Goal: Information Seeking & Learning: Learn about a topic

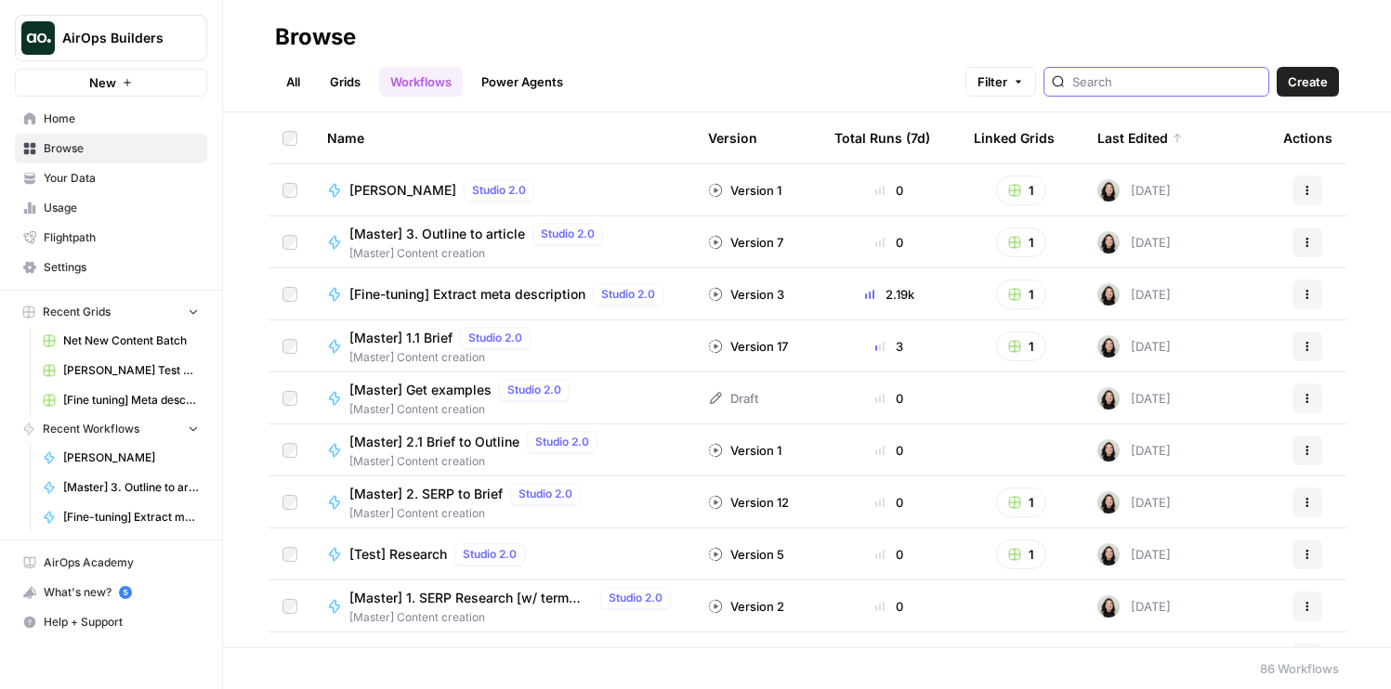
click at [1165, 77] on input "search" at bounding box center [1166, 81] width 189 height 19
type input "preprocessing"
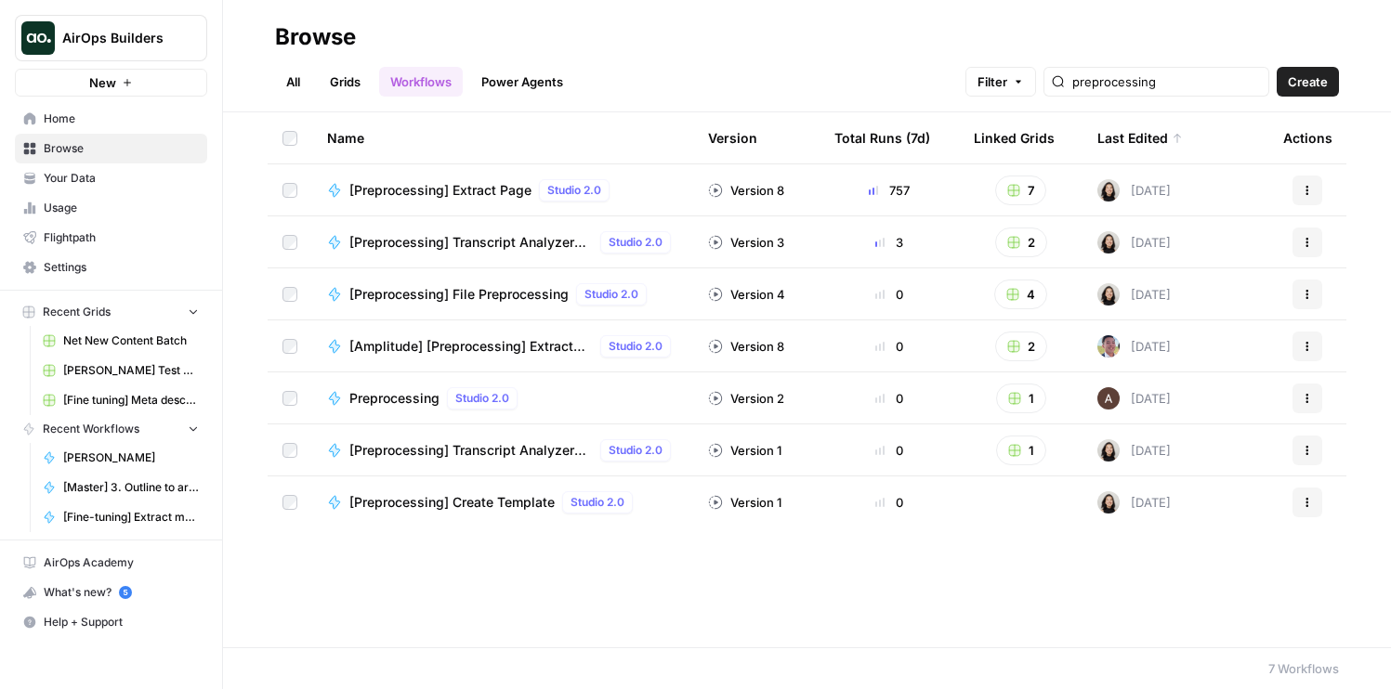
click at [363, 79] on link "Grids" at bounding box center [345, 82] width 53 height 30
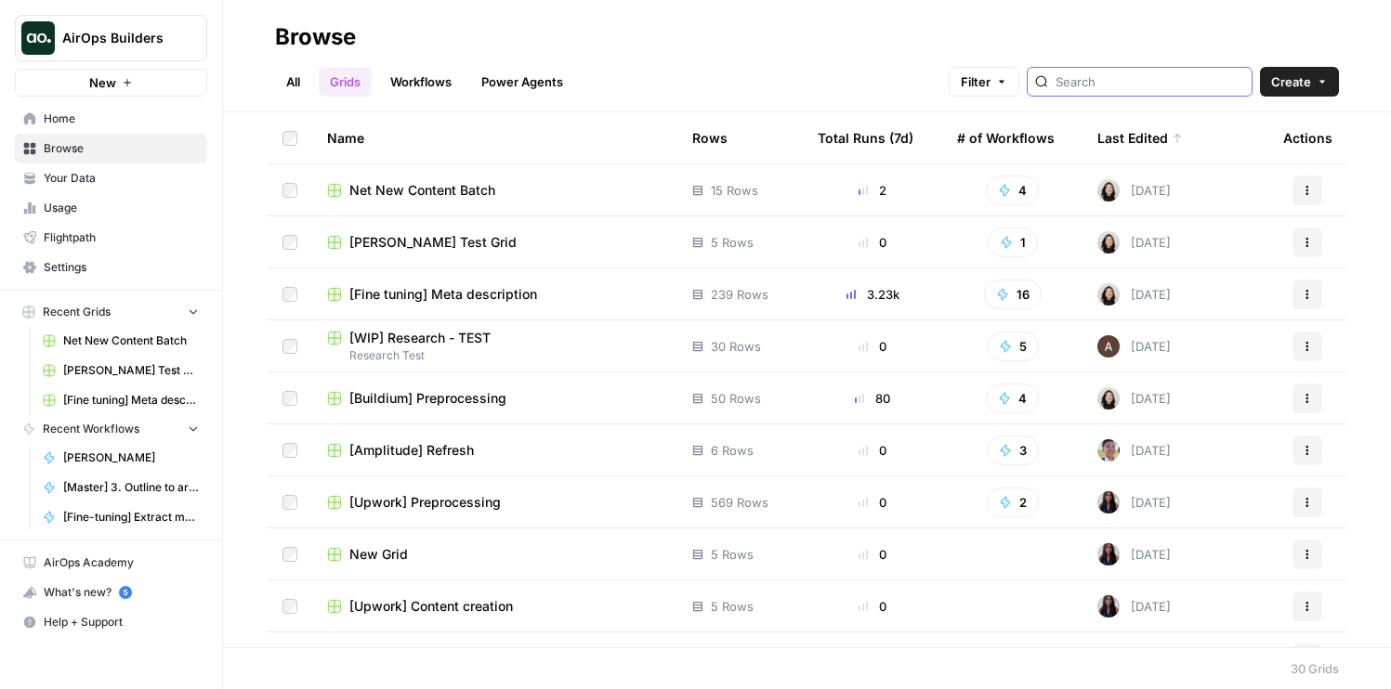
click at [1150, 83] on input "search" at bounding box center [1150, 81] width 189 height 19
type input "preprocessing"
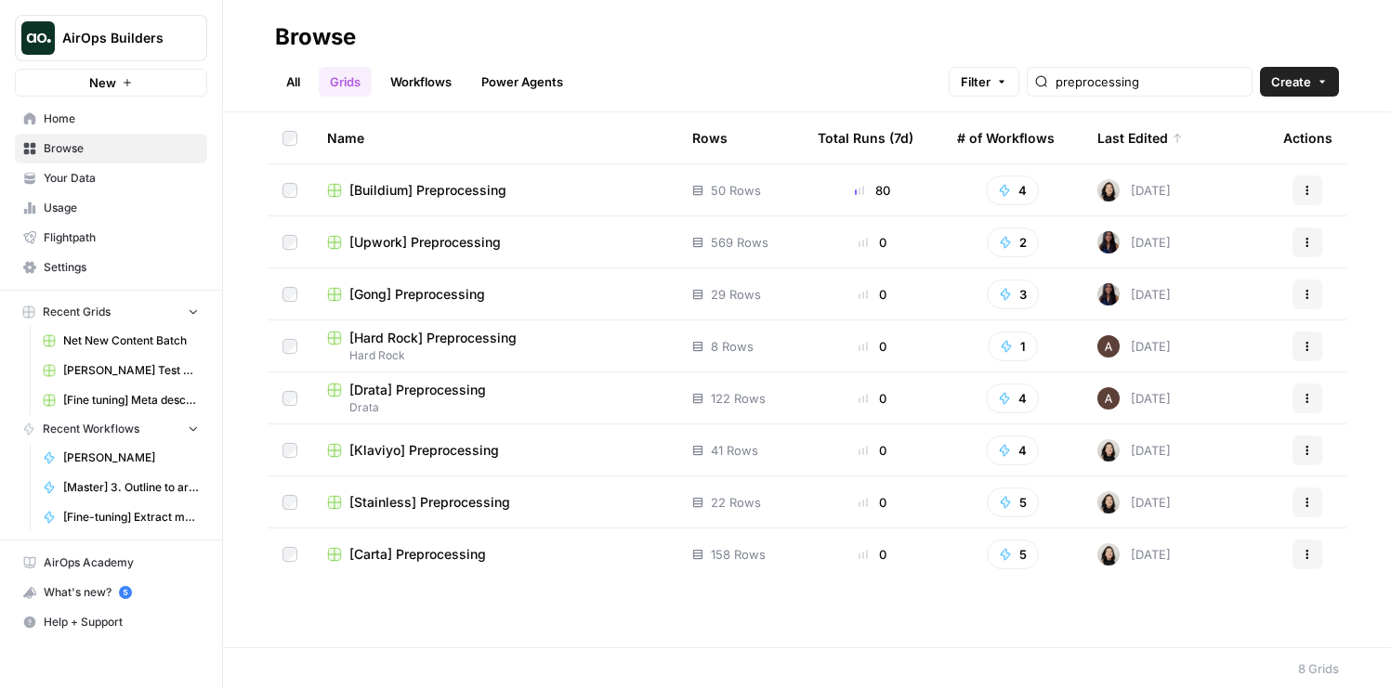
click at [412, 173] on td "[Buildium] Preprocessing" at bounding box center [494, 189] width 365 height 51
click at [412, 183] on span "[Buildium] Preprocessing" at bounding box center [427, 190] width 157 height 19
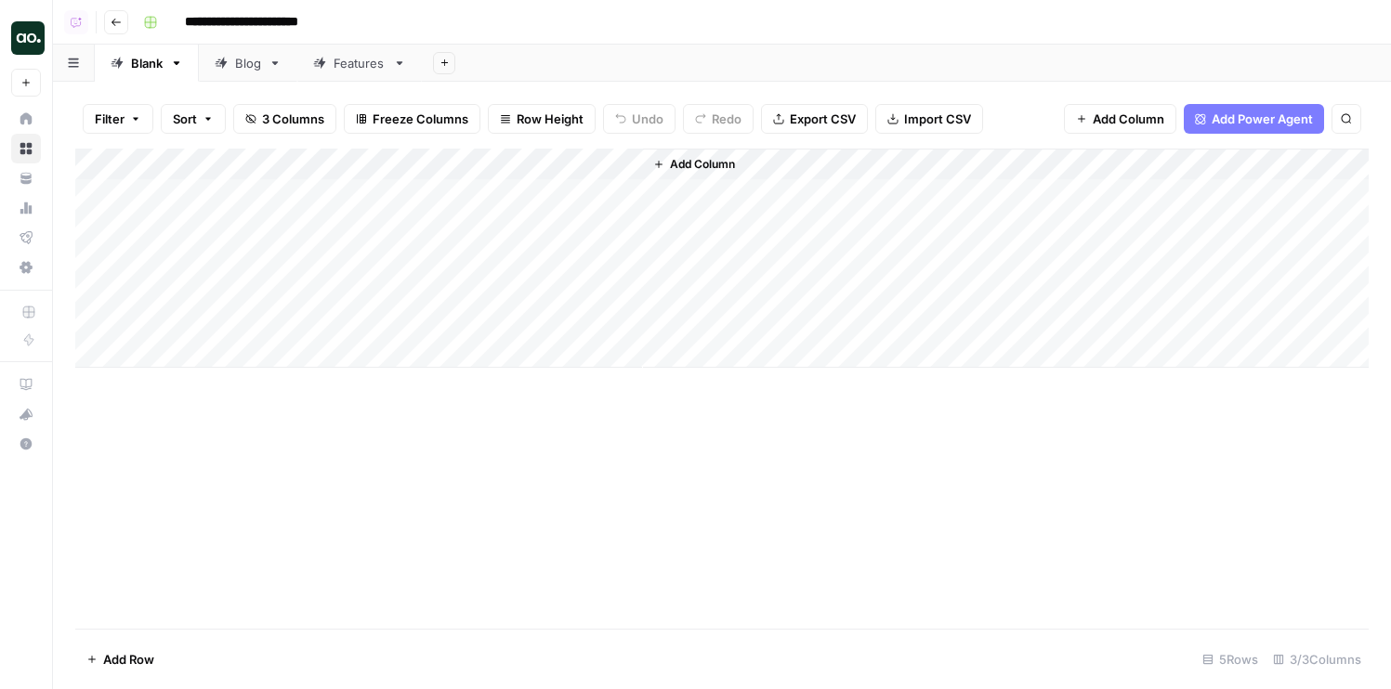
click at [225, 59] on icon at bounding box center [221, 63] width 13 height 13
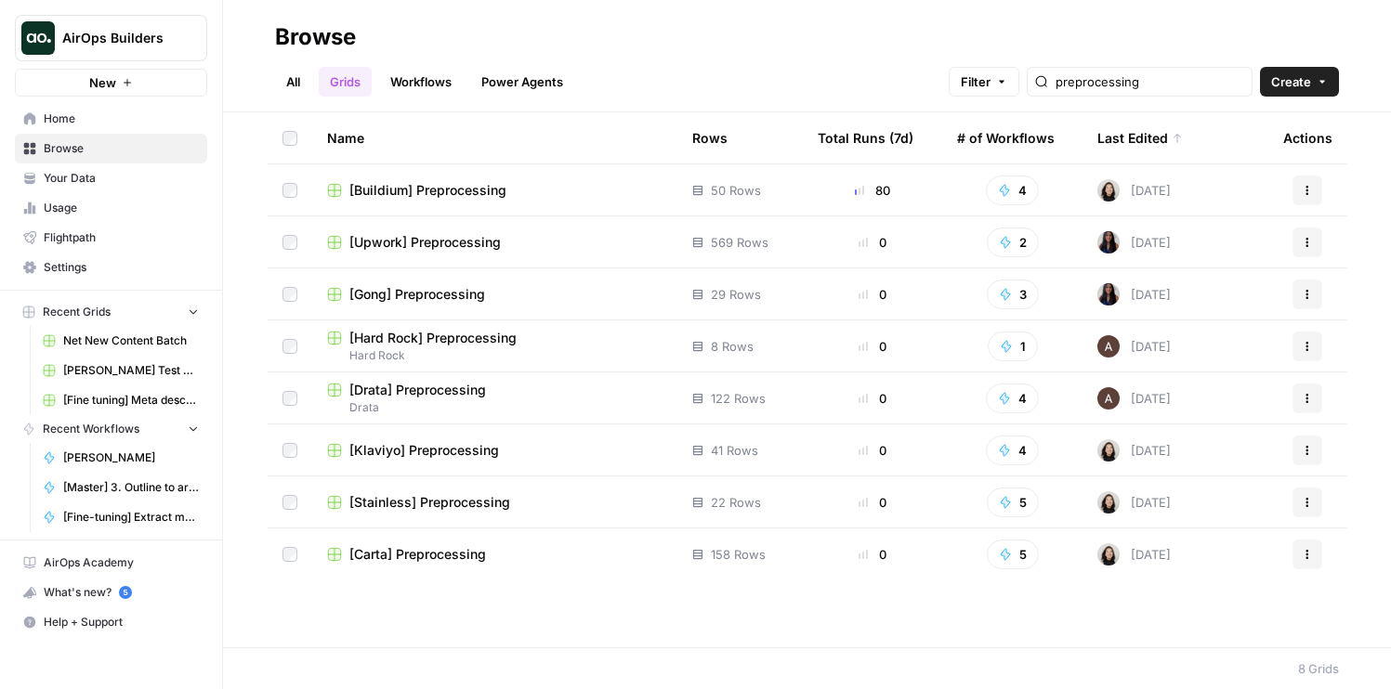
click at [401, 307] on td "[Gong] Preprocessing" at bounding box center [494, 294] width 365 height 51
click at [400, 300] on span "[Gong] Preprocessing" at bounding box center [417, 294] width 136 height 19
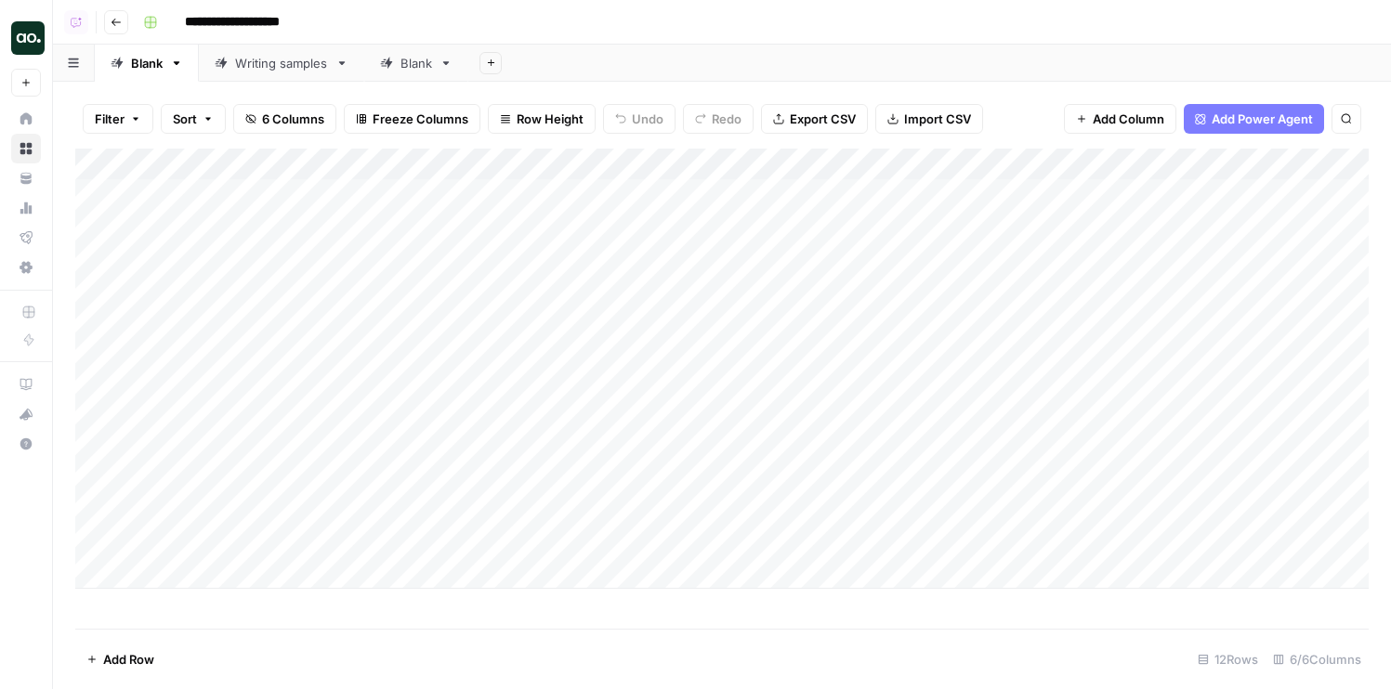
click at [390, 62] on icon at bounding box center [386, 63] width 12 height 12
click at [271, 72] on link "Writing samples" at bounding box center [281, 63] width 165 height 37
click at [116, 29] on button "Go back" at bounding box center [116, 22] width 24 height 24
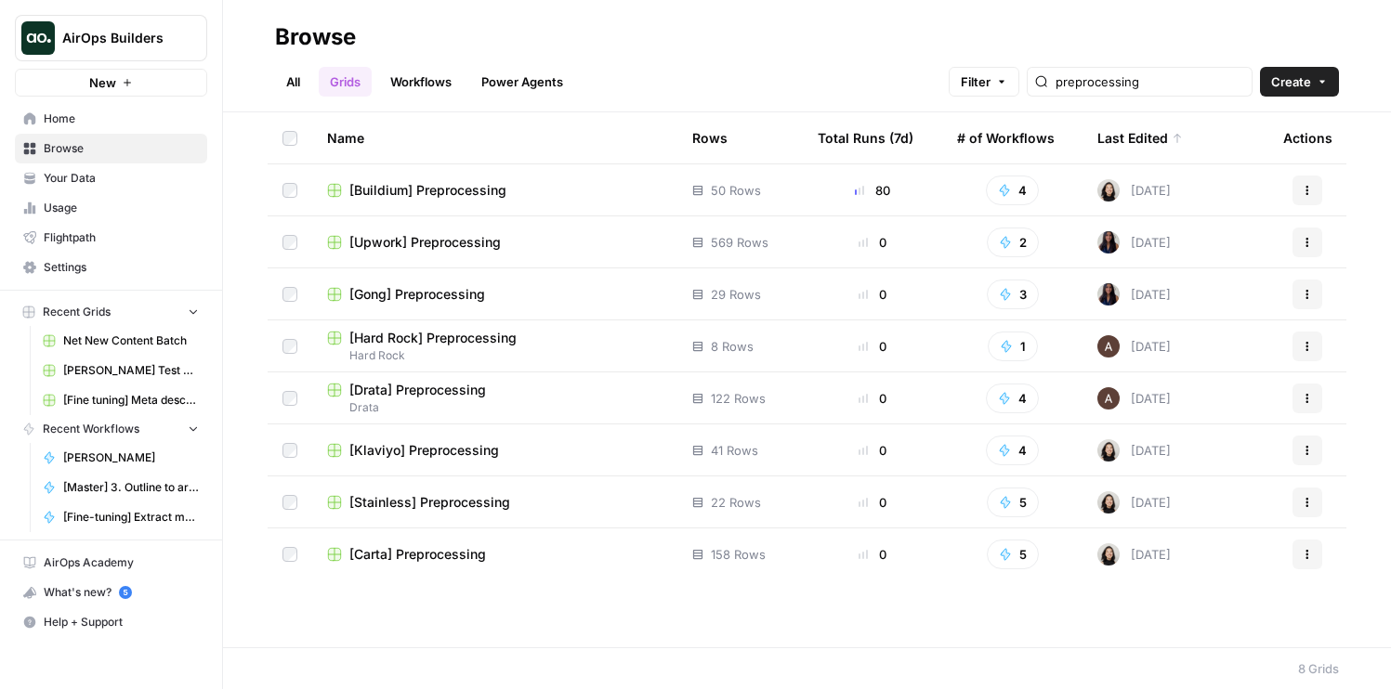
click at [415, 448] on span "[Klaviyo] Preprocessing" at bounding box center [424, 450] width 150 height 19
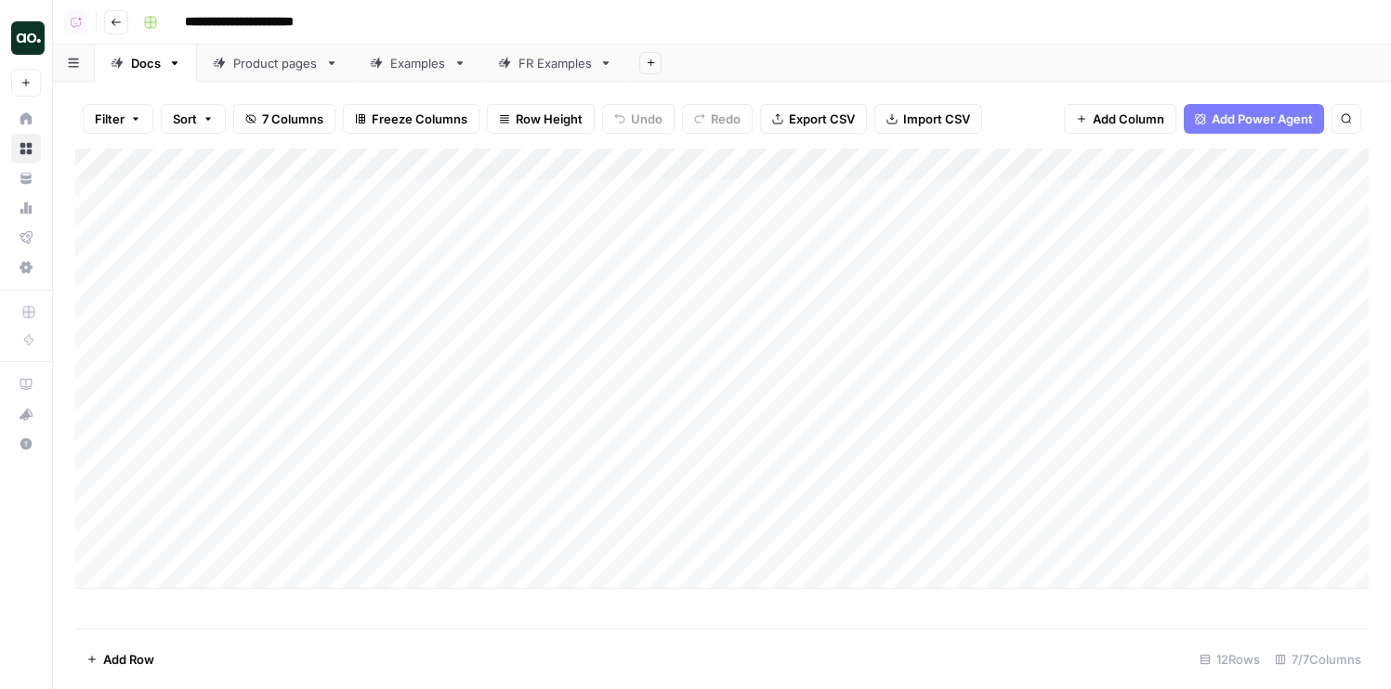
click at [387, 60] on div "Examples" at bounding box center [408, 63] width 76 height 19
click at [148, 64] on div "Docs" at bounding box center [146, 63] width 30 height 19
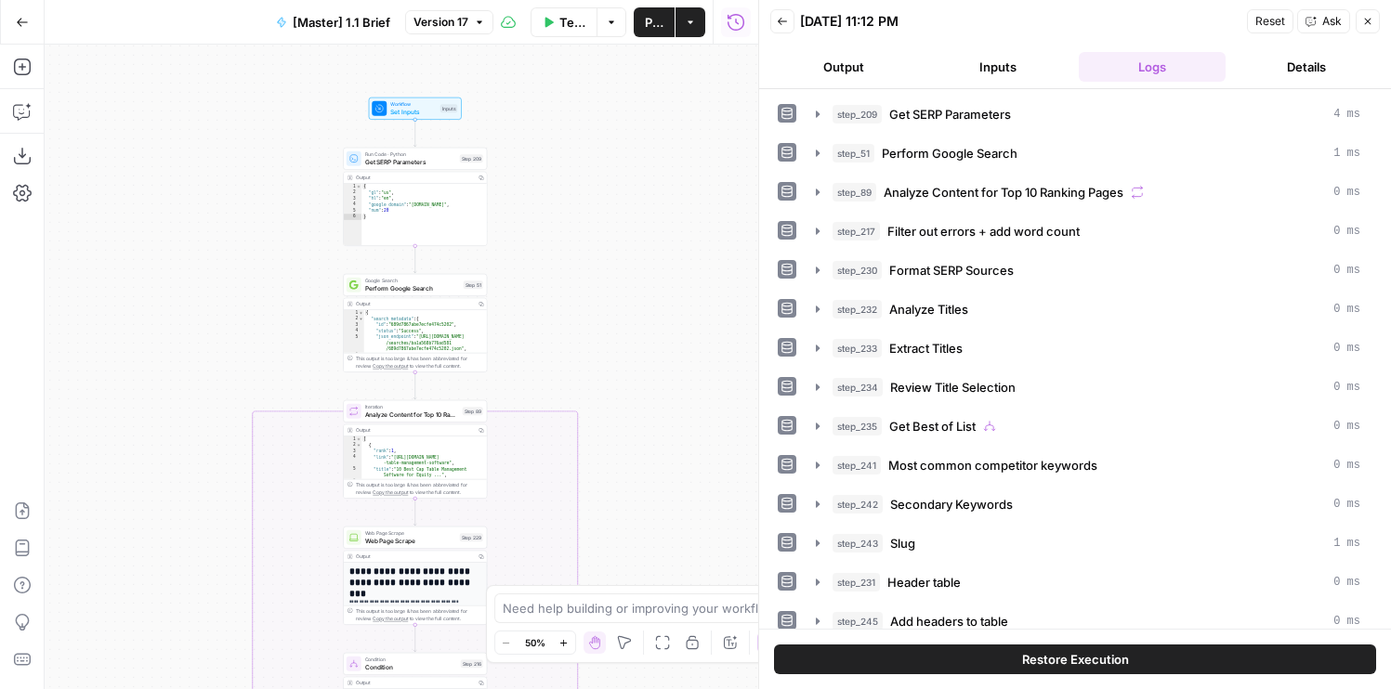
scroll to position [259, 0]
